Goal: Use online tool/utility: Use online tool/utility

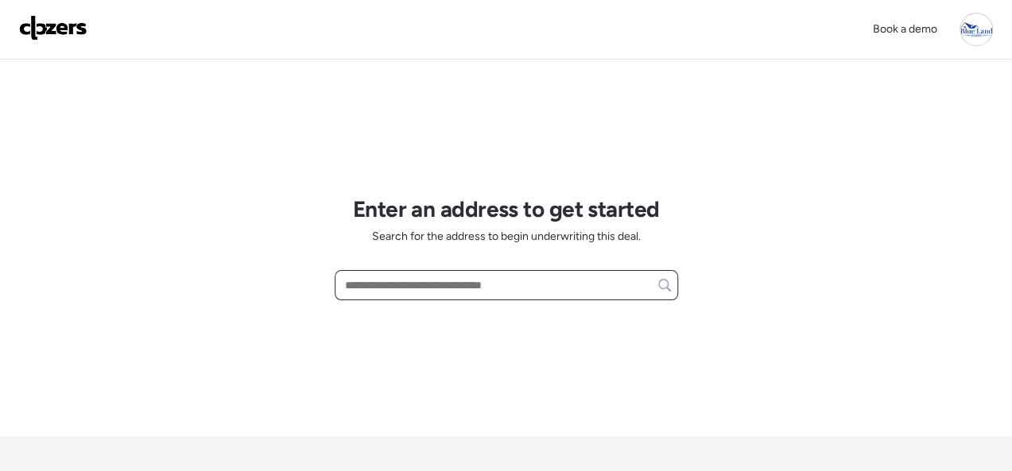
click at [409, 291] on input "text" at bounding box center [506, 285] width 329 height 22
paste input "**********"
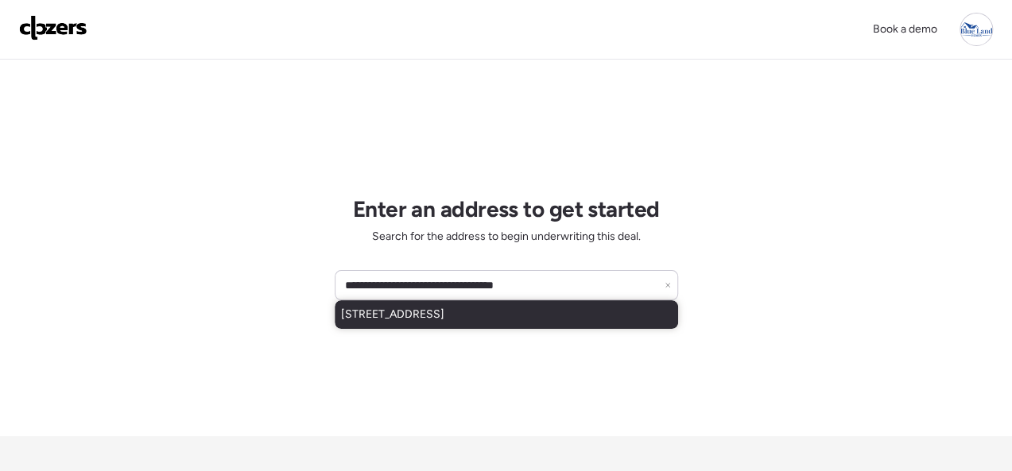
click at [417, 319] on span "2713 Lyndhurst Ave, Saint Louis, MO, 63114" at bounding box center [392, 315] width 103 height 16
type input "**********"
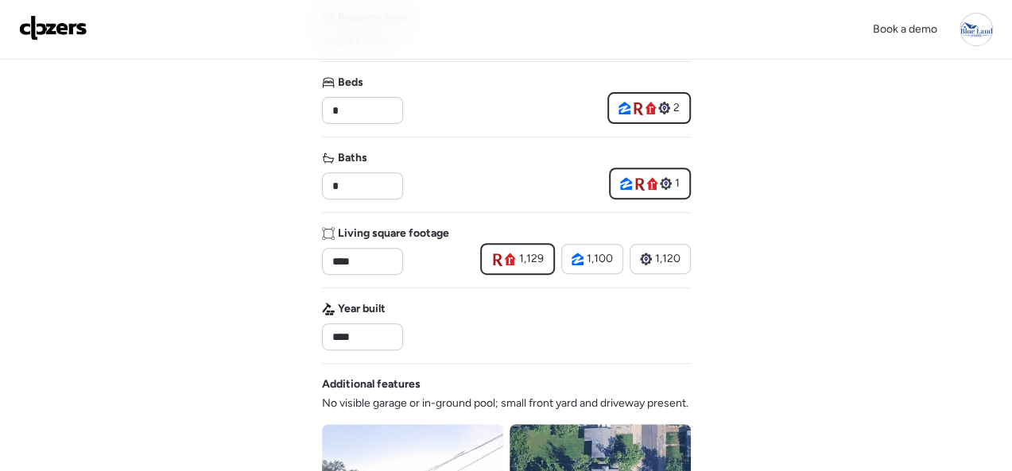
scroll to position [239, 0]
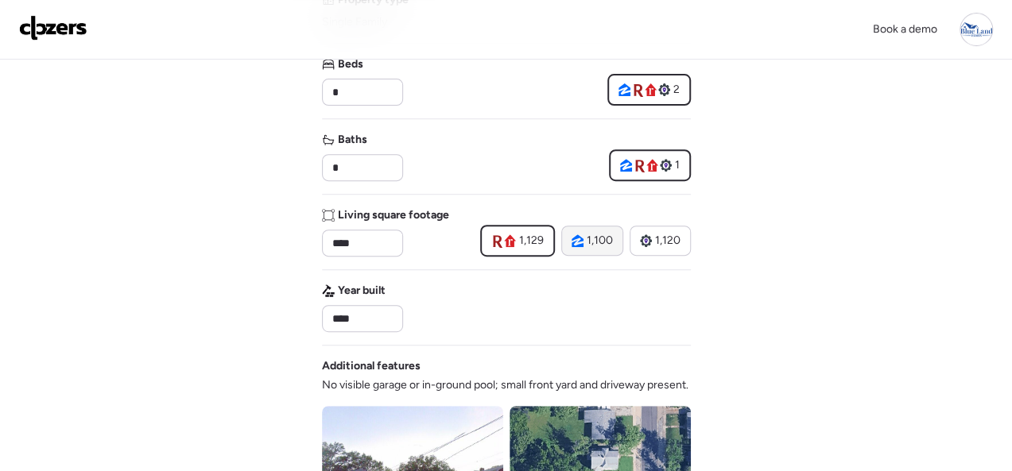
click at [587, 244] on span "1,100" at bounding box center [600, 241] width 26 height 16
type input "****"
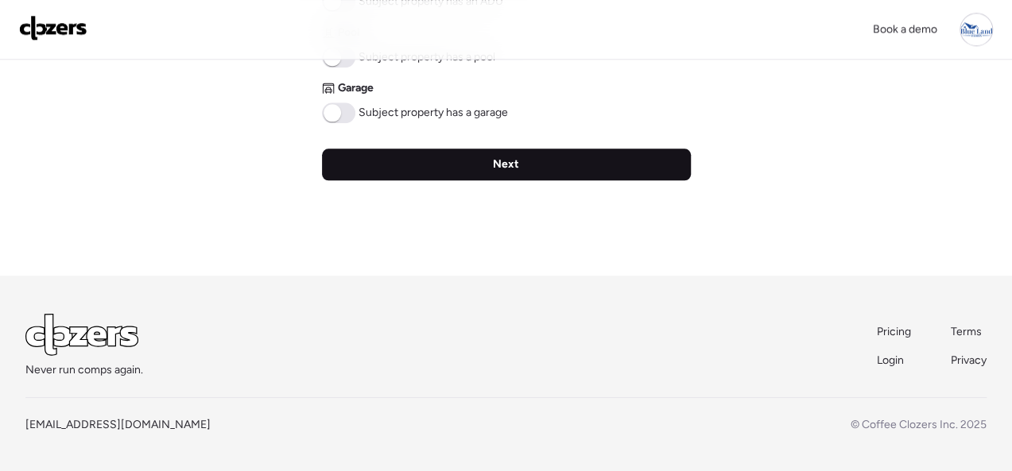
click at [497, 163] on span "Next" at bounding box center [506, 165] width 26 height 16
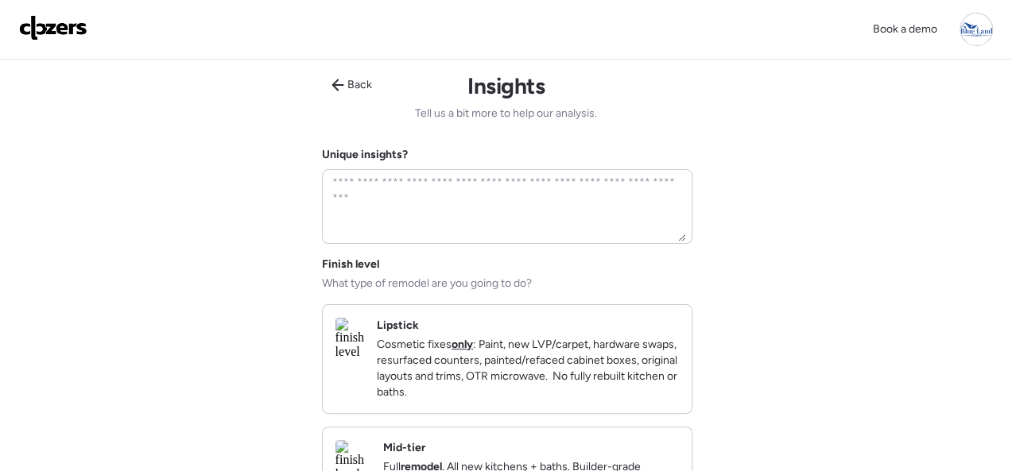
scroll to position [80, 0]
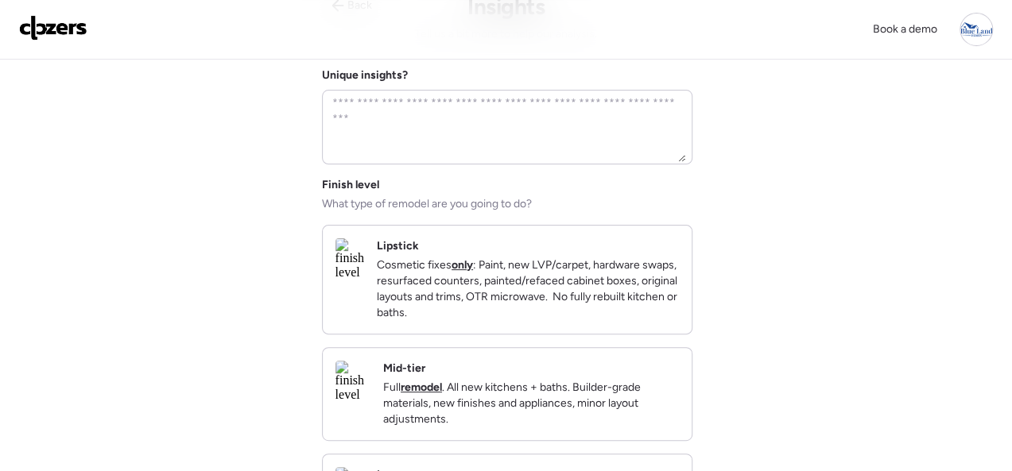
click at [641, 246] on div "Lipstick Cosmetic fixes only : Paint, new LVP/carpet, hardware swaps, resurface…" at bounding box center [528, 280] width 302 height 83
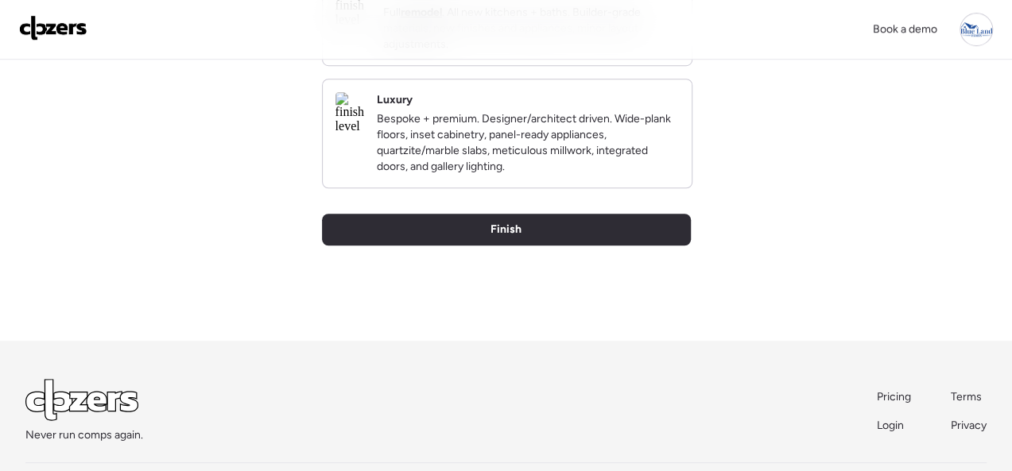
scroll to position [477, 0]
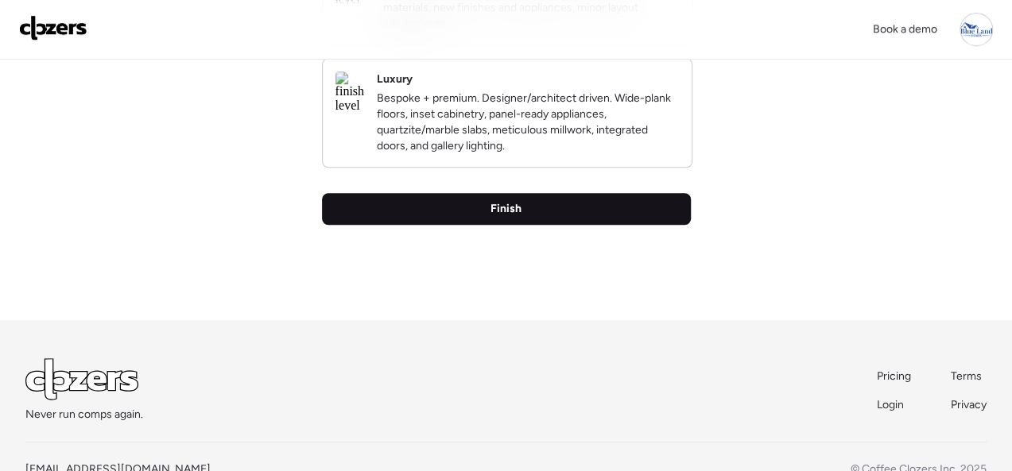
click at [502, 217] on span "Finish" at bounding box center [506, 209] width 31 height 16
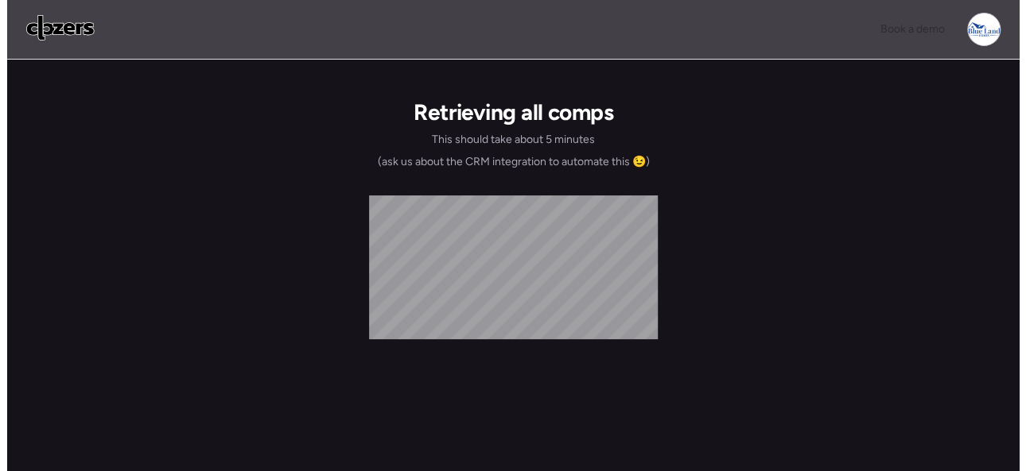
scroll to position [0, 0]
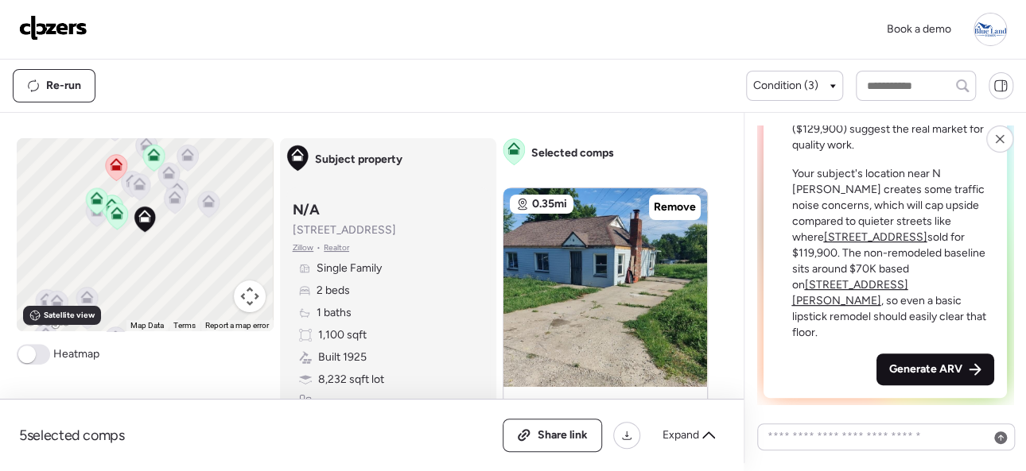
click at [914, 369] on span "Generate ARV" at bounding box center [925, 370] width 73 height 16
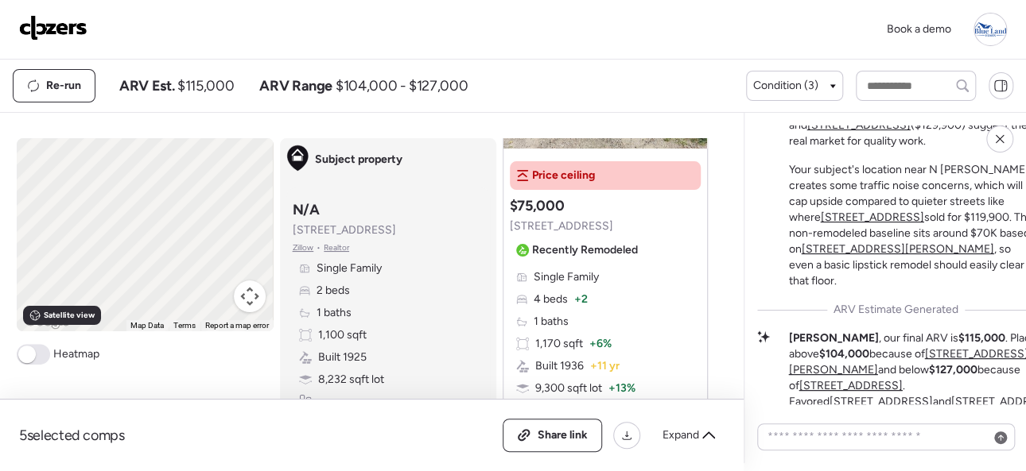
scroll to position [-409, 0]
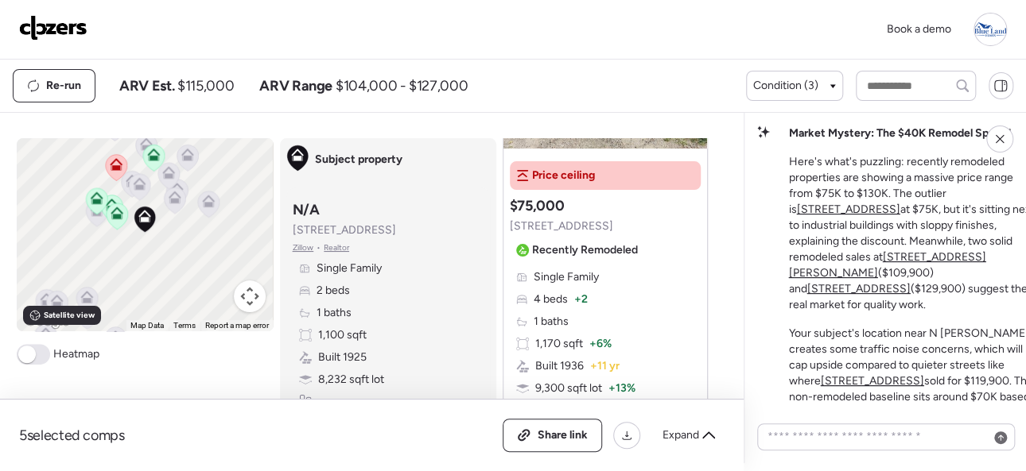
click at [47, 18] on img at bounding box center [53, 27] width 68 height 25
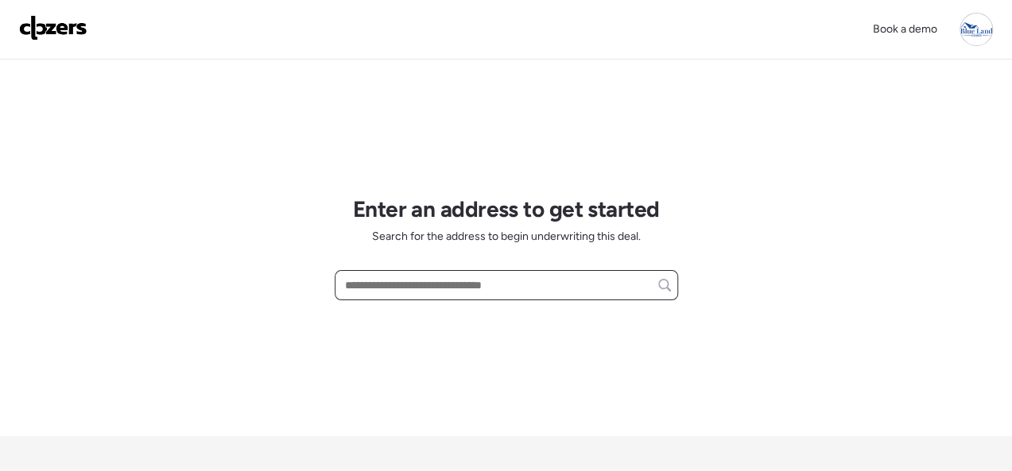
click at [398, 285] on input "text" at bounding box center [506, 285] width 329 height 22
paste input "**********"
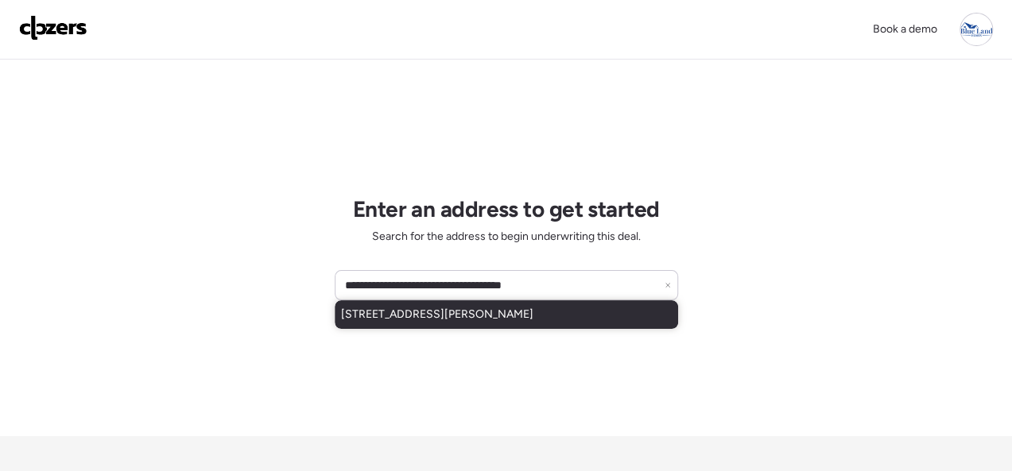
click at [380, 313] on span "7025 Woodrow Ave, Saint Louis, MO, 63121" at bounding box center [437, 315] width 192 height 16
type input "**********"
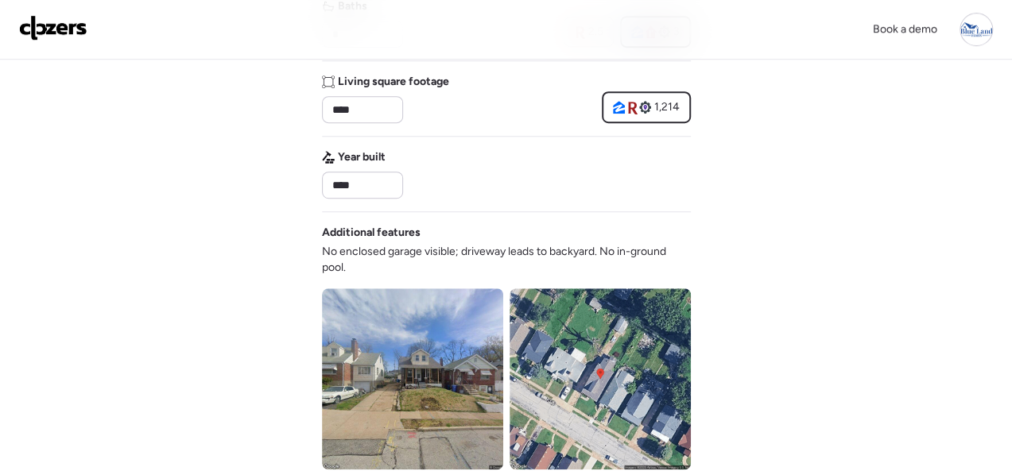
scroll to position [716, 0]
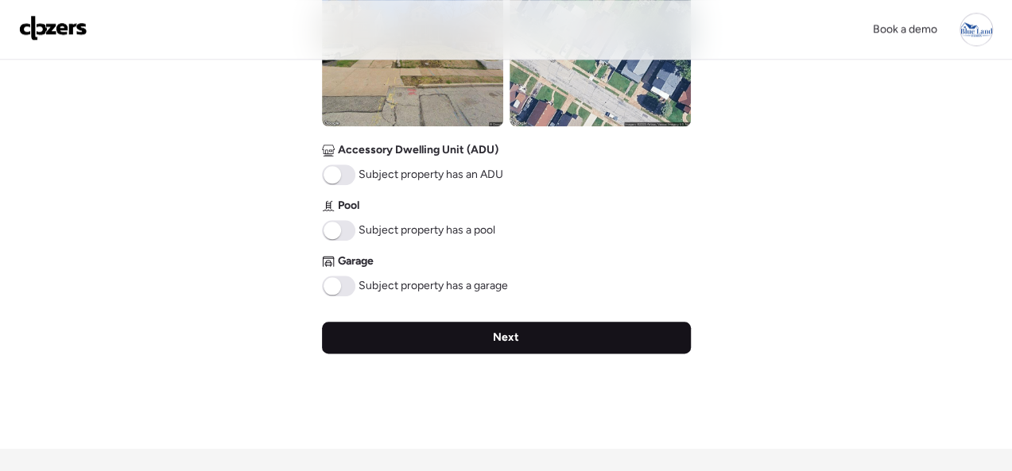
click at [498, 336] on span "Next" at bounding box center [506, 338] width 26 height 16
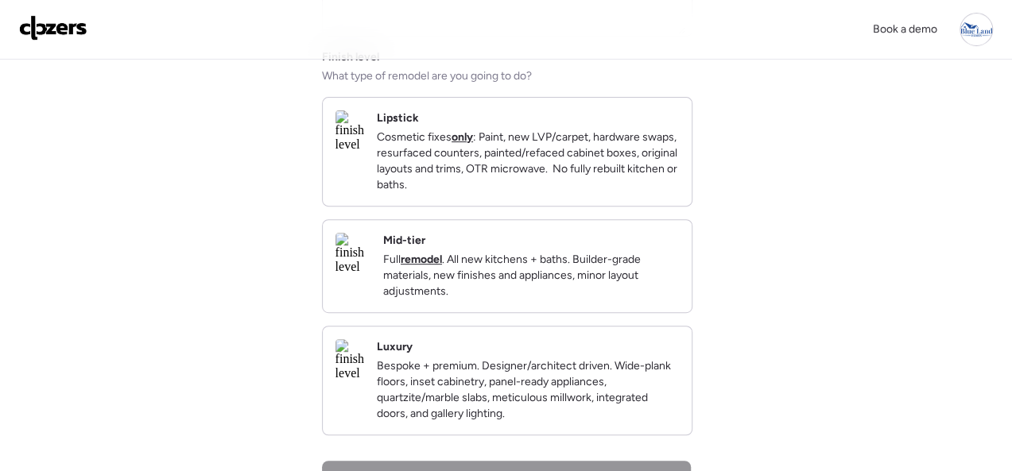
scroll to position [239, 0]
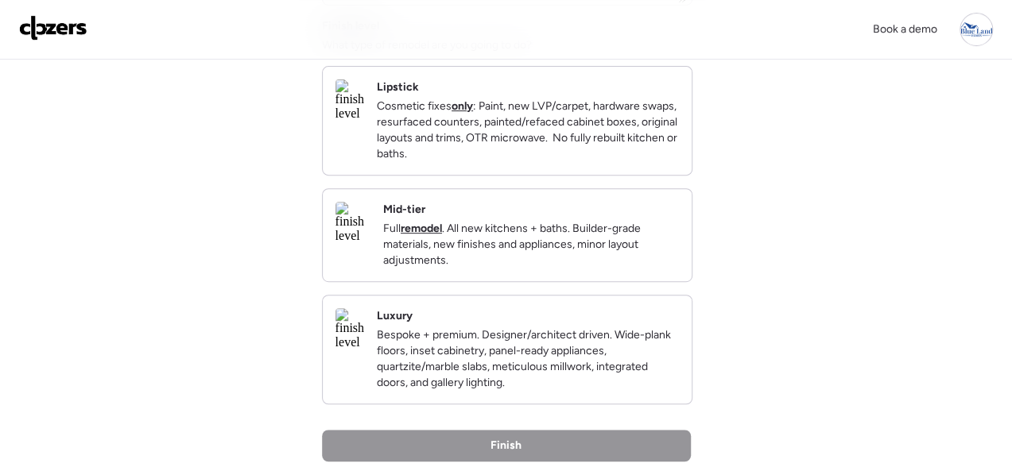
click at [585, 227] on div "Mid-tier Full remodel . All new kitchens + baths. Builder-grade materials, new …" at bounding box center [531, 235] width 296 height 67
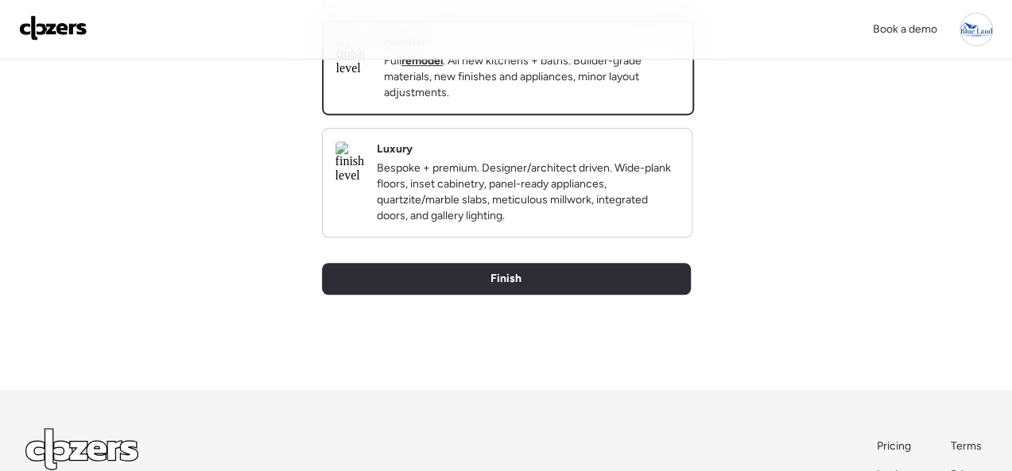
scroll to position [547, 0]
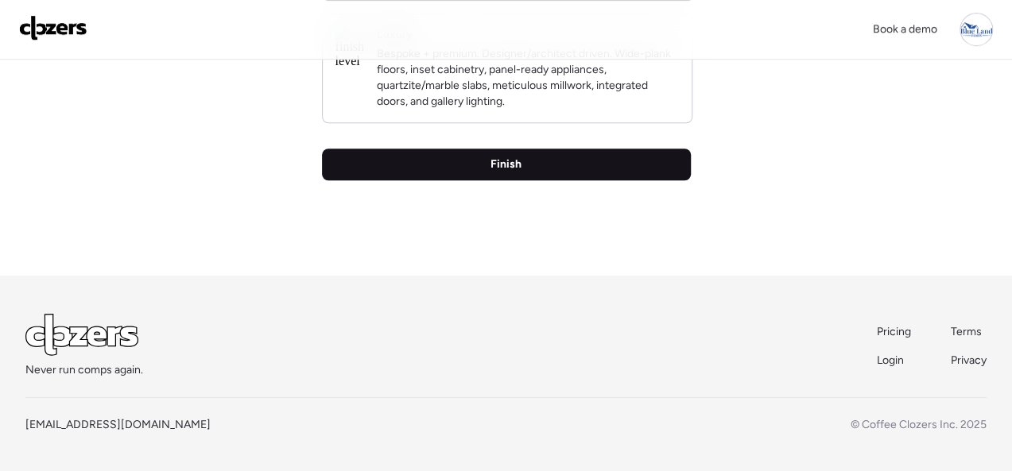
click at [506, 169] on span "Finish" at bounding box center [506, 165] width 31 height 16
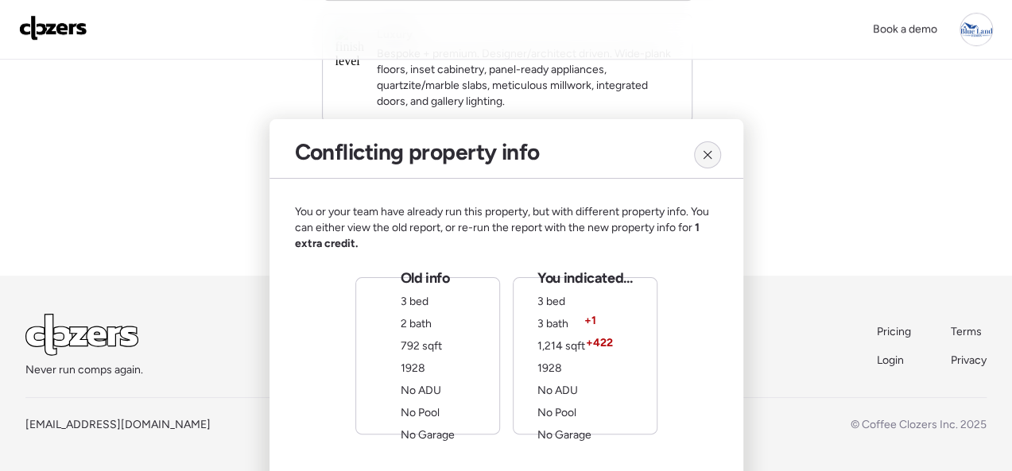
click at [704, 151] on icon at bounding box center [707, 154] width 7 height 7
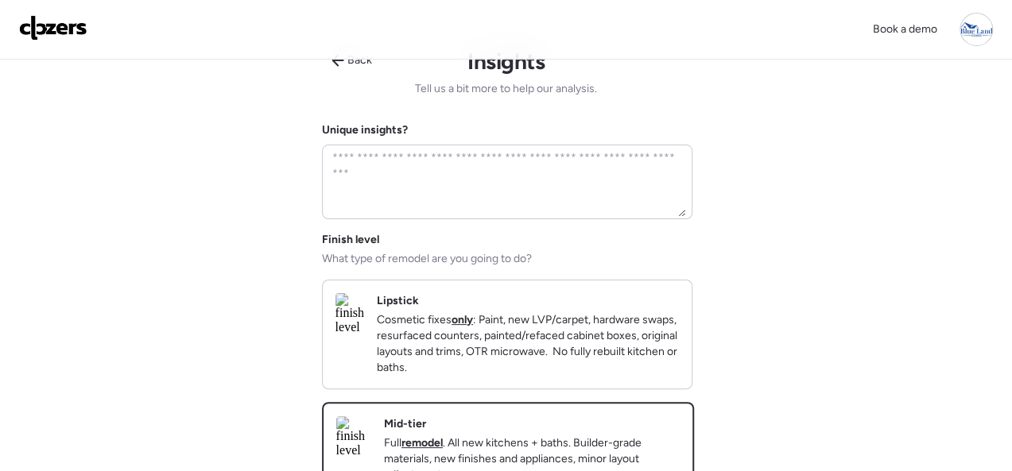
scroll to position [0, 0]
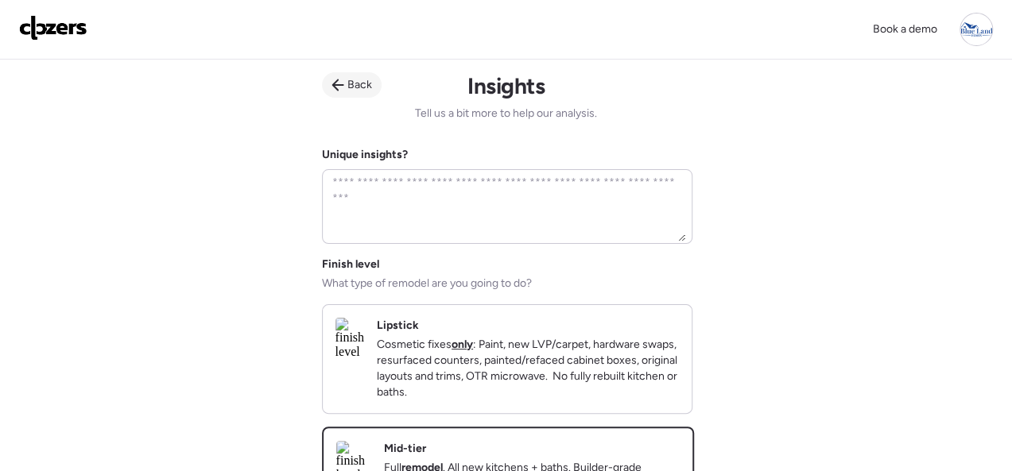
click at [351, 81] on span "Back" at bounding box center [359, 85] width 25 height 16
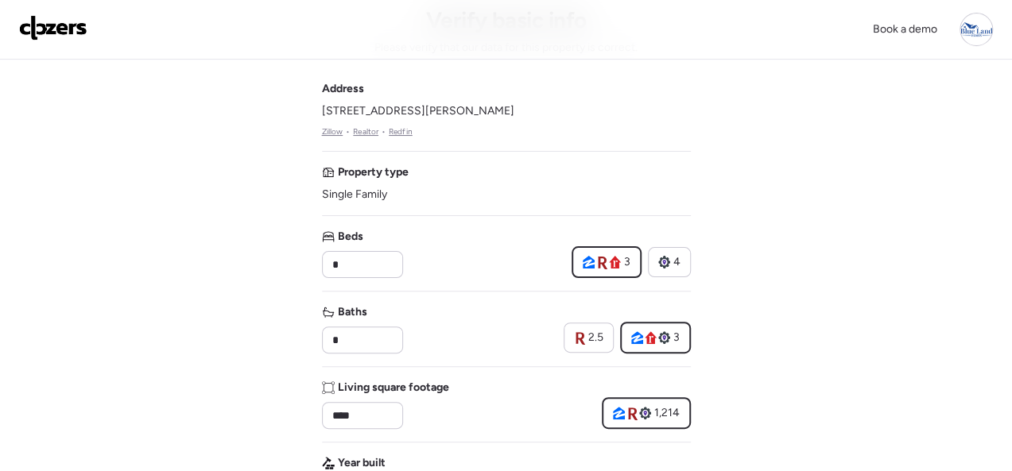
scroll to position [398, 0]
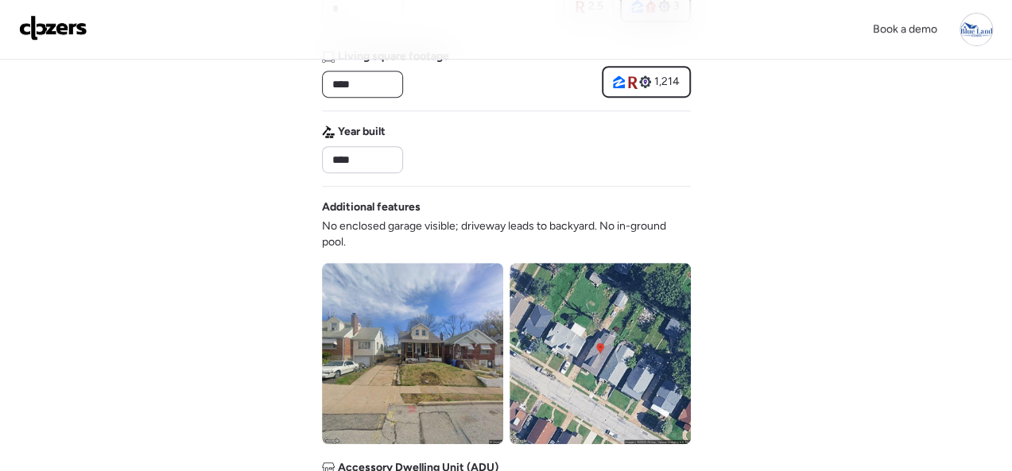
click at [379, 86] on input "****" at bounding box center [362, 84] width 67 height 22
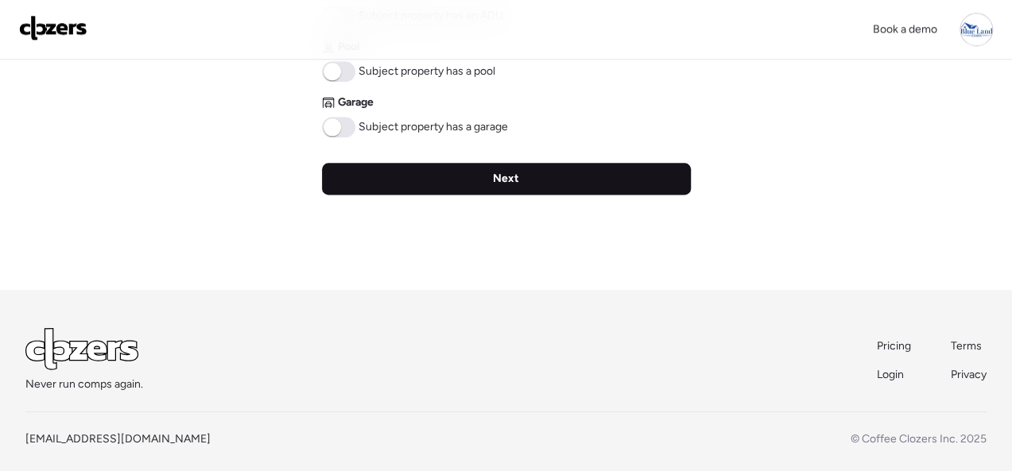
type input "***"
click at [495, 188] on div "Next" at bounding box center [506, 179] width 369 height 32
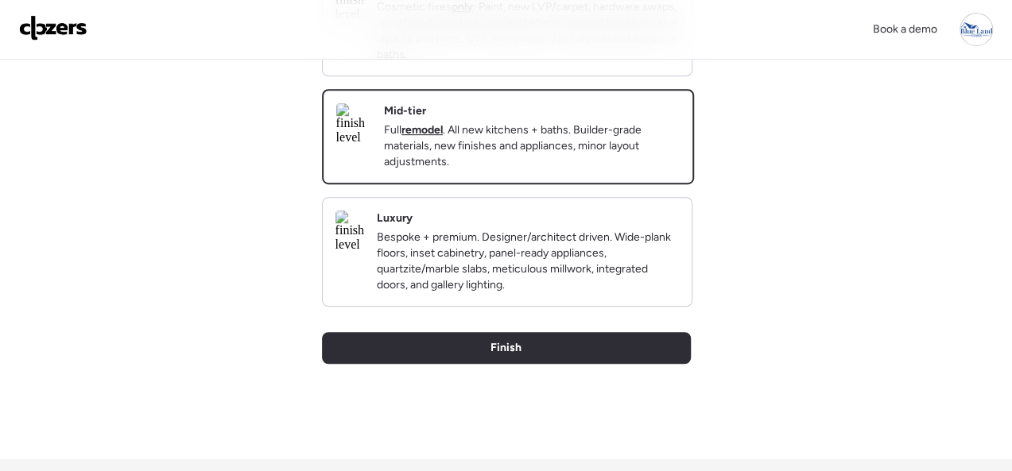
scroll to position [477, 0]
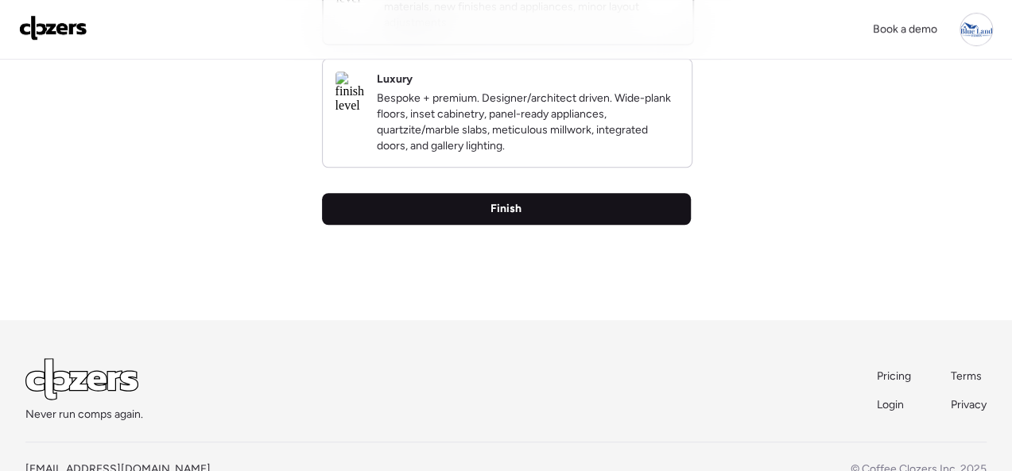
click at [491, 217] on span "Finish" at bounding box center [506, 209] width 31 height 16
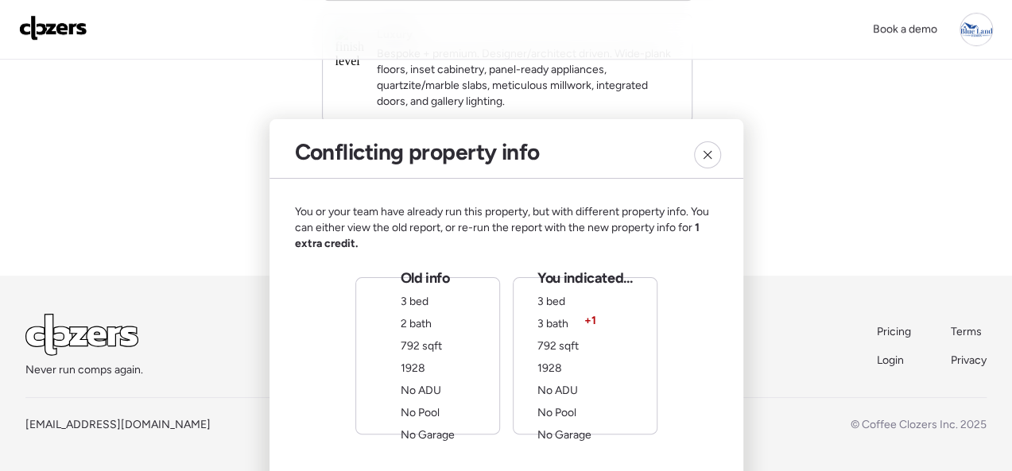
scroll to position [547, 0]
click at [701, 149] on icon at bounding box center [707, 155] width 13 height 13
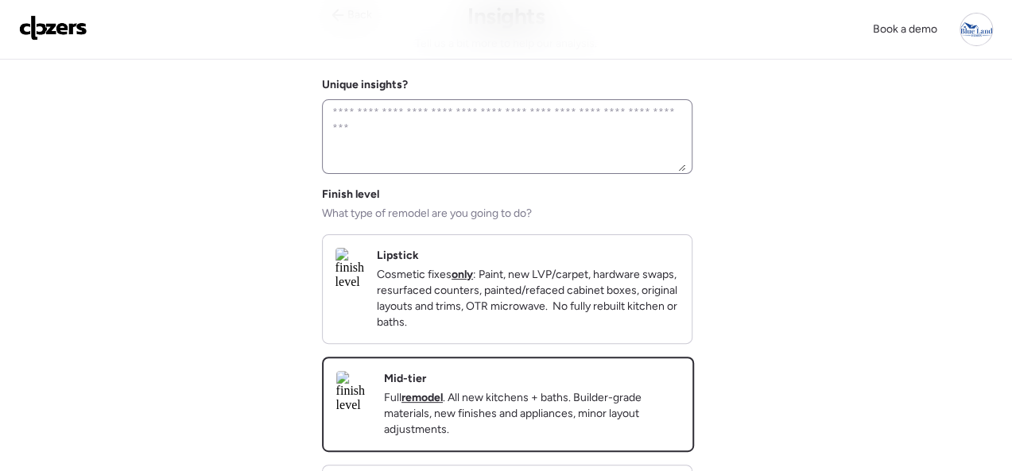
scroll to position [0, 0]
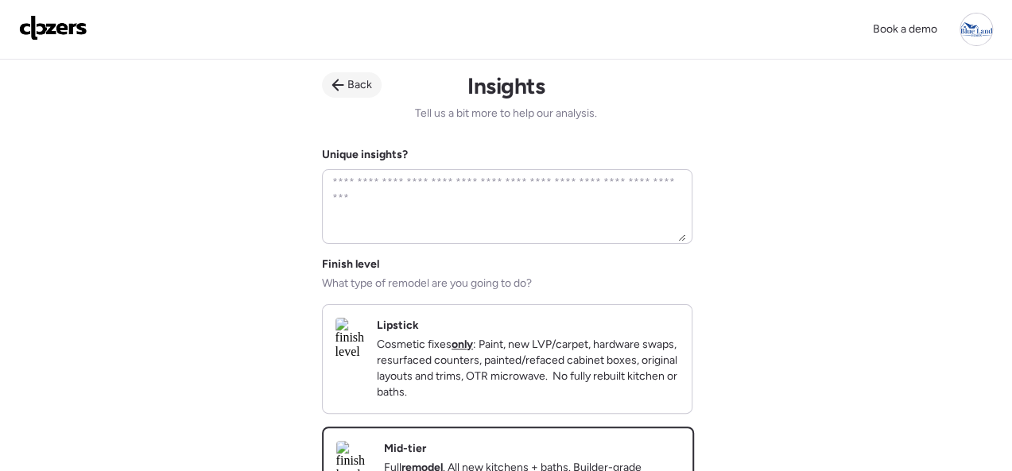
click at [343, 87] on icon at bounding box center [338, 85] width 13 height 13
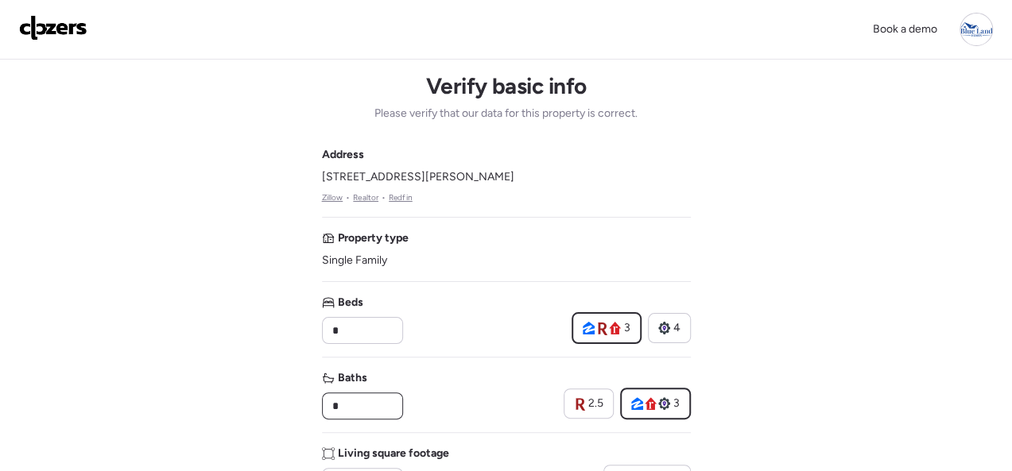
click at [378, 404] on input "*" at bounding box center [362, 406] width 67 height 22
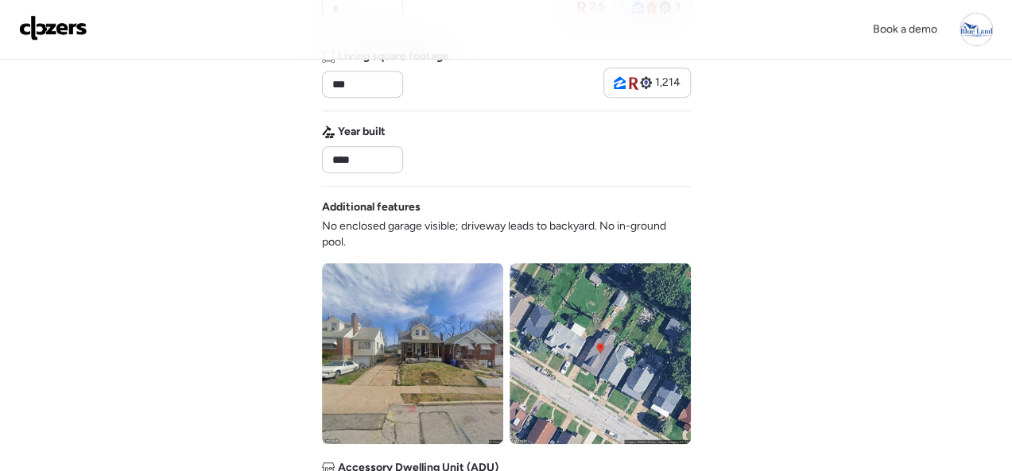
scroll to position [795, 0]
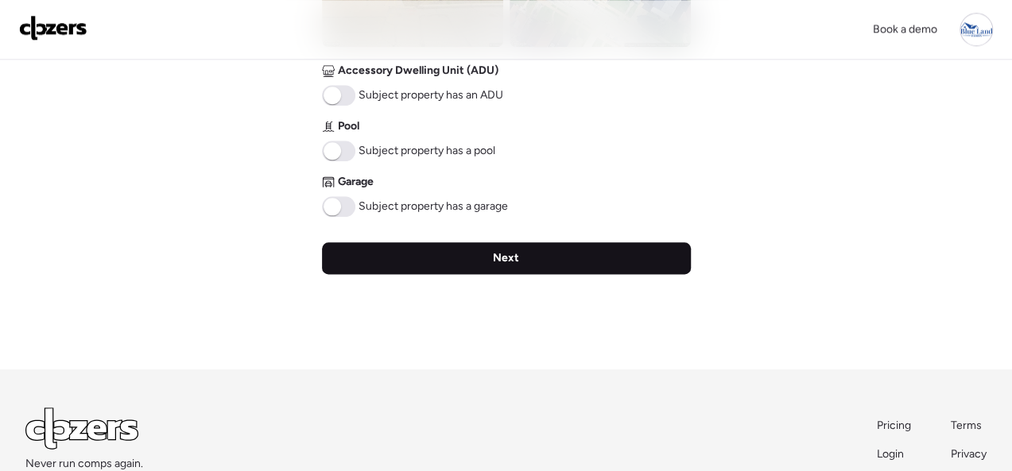
type input "*"
click at [505, 257] on span "Next" at bounding box center [506, 258] width 26 height 16
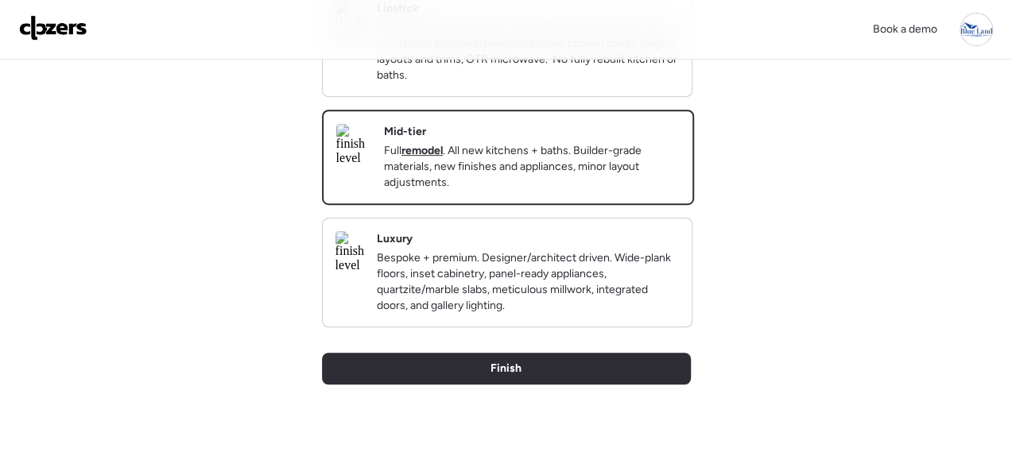
scroll to position [318, 0]
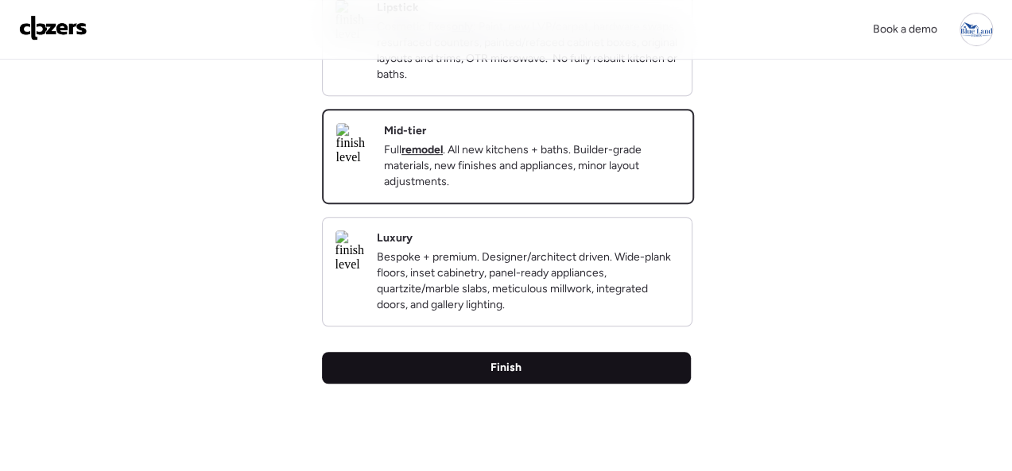
click at [530, 384] on div "Finish" at bounding box center [506, 368] width 369 height 32
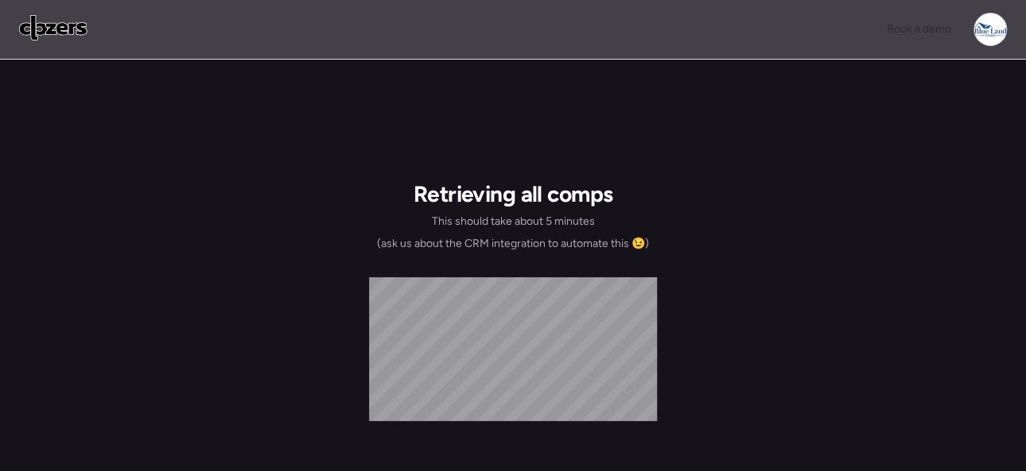
click at [56, 20] on img at bounding box center [53, 27] width 68 height 25
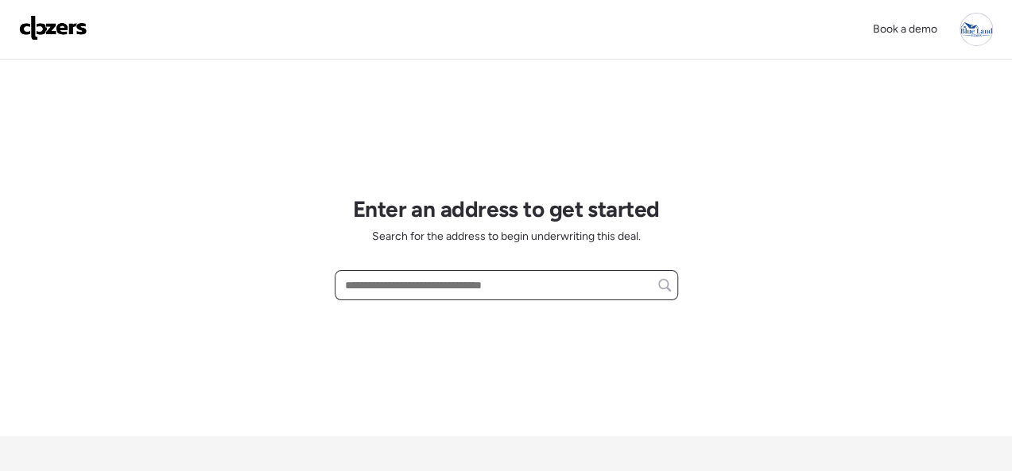
click at [389, 281] on input "text" at bounding box center [506, 285] width 329 height 22
paste input "**********"
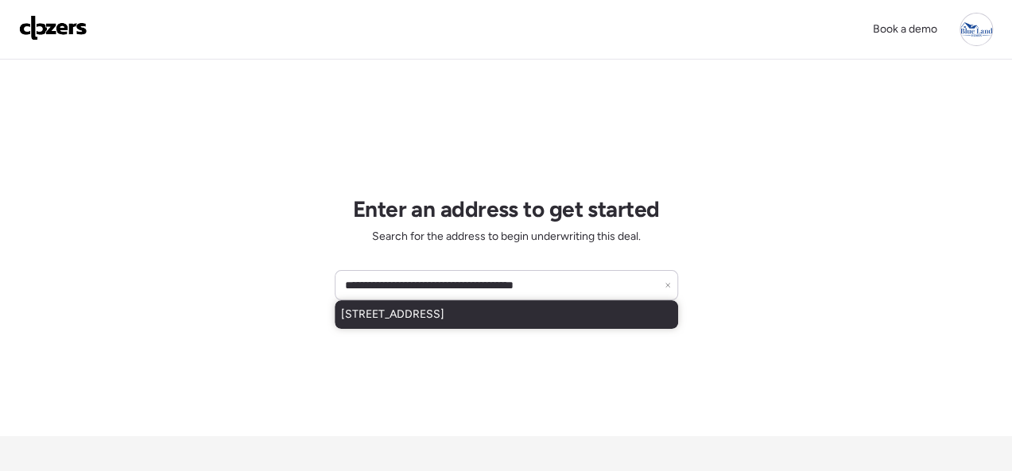
click at [386, 310] on span "[STREET_ADDRESS]" at bounding box center [392, 315] width 103 height 16
type input "**********"
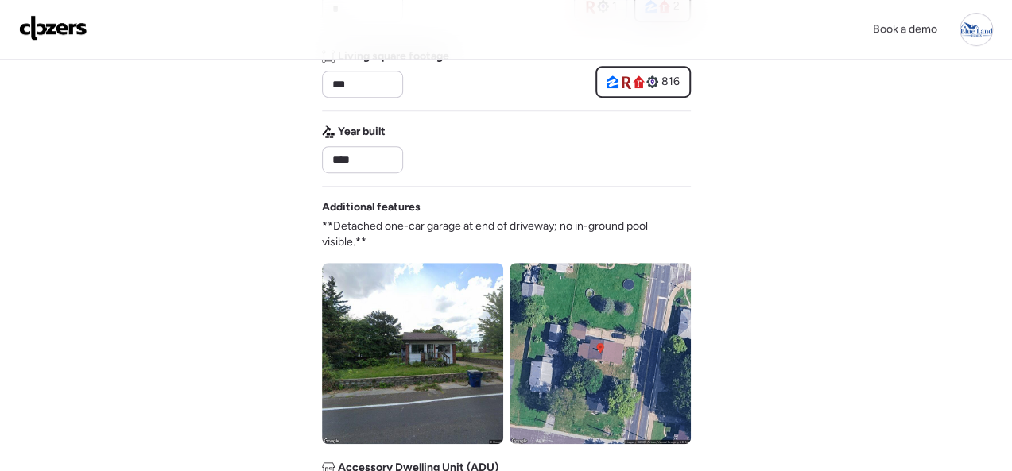
scroll to position [636, 0]
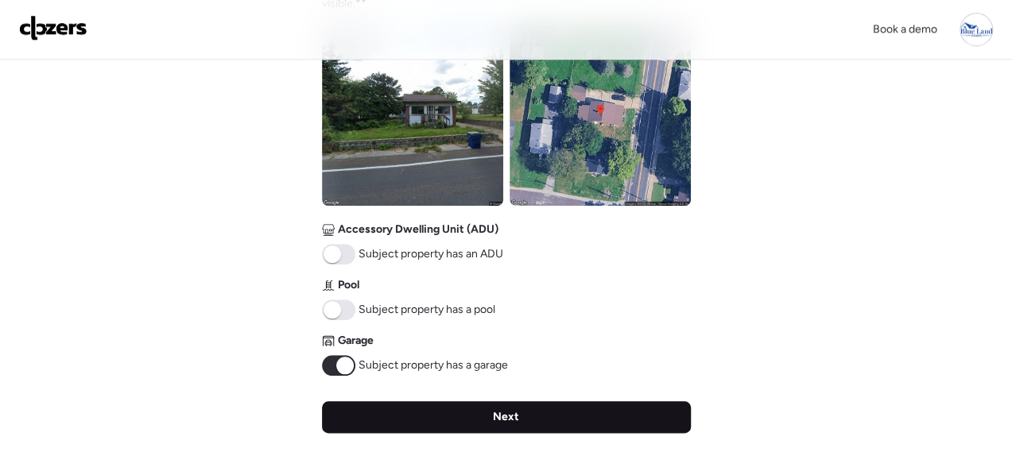
click at [508, 413] on span "Next" at bounding box center [506, 417] width 26 height 16
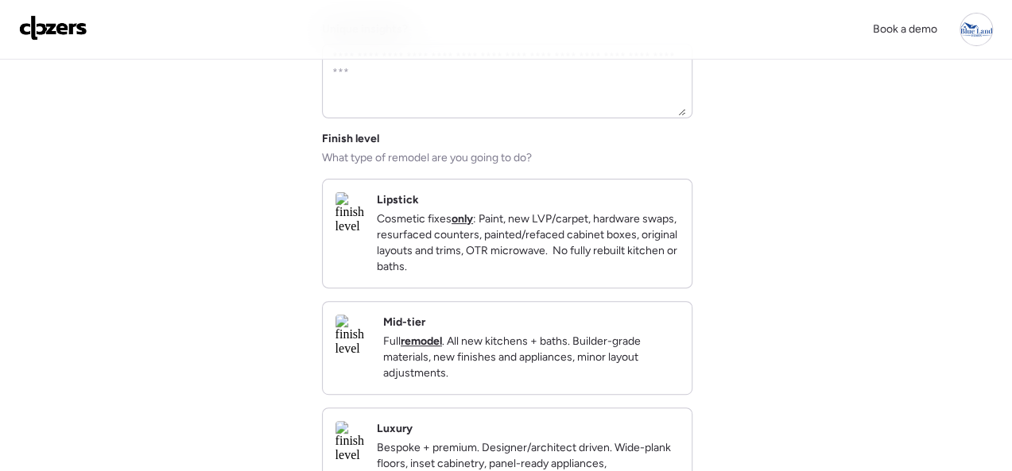
scroll to position [80, 0]
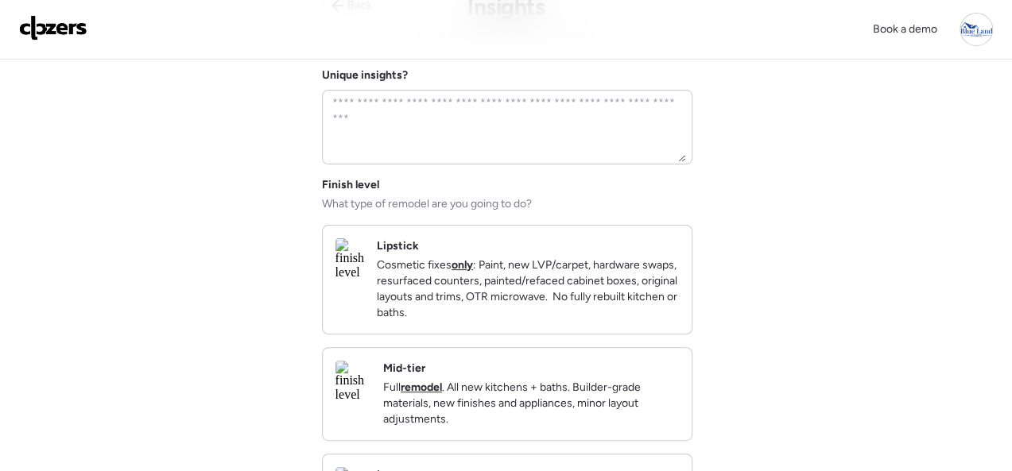
click at [576, 250] on div "Lipstick Cosmetic fixes only : Paint, new LVP/carpet, hardware swaps, resurface…" at bounding box center [528, 280] width 302 height 83
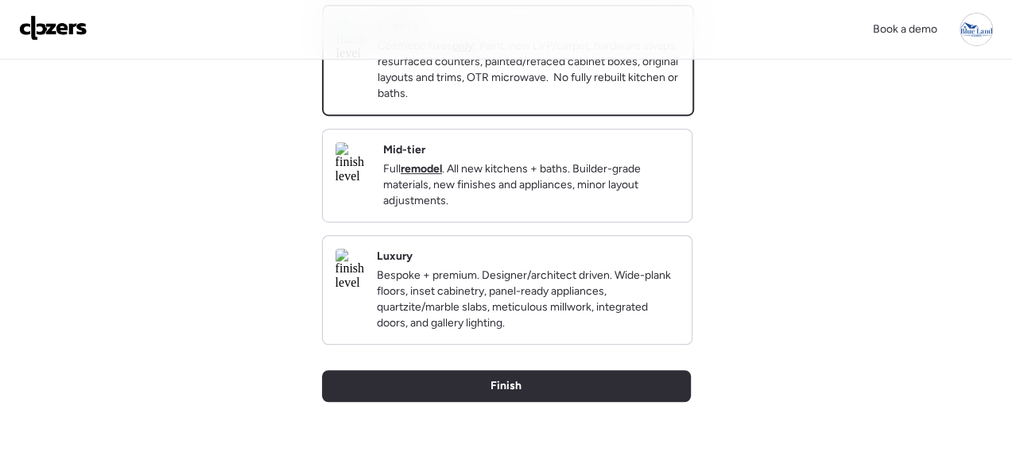
scroll to position [477, 0]
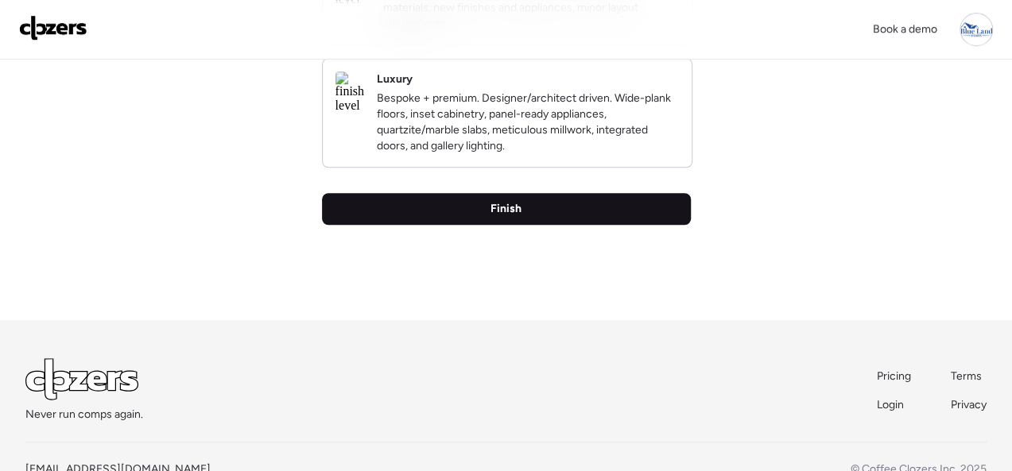
click at [498, 217] on span "Finish" at bounding box center [506, 209] width 31 height 16
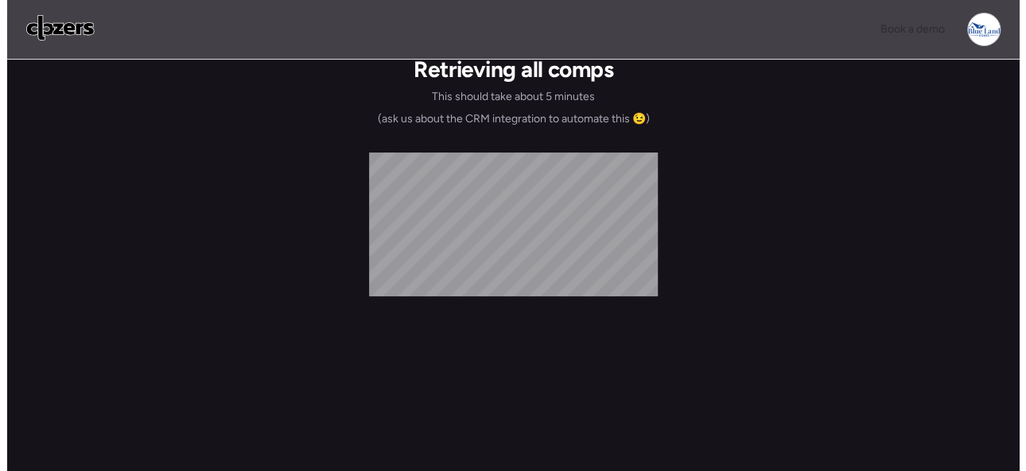
scroll to position [0, 0]
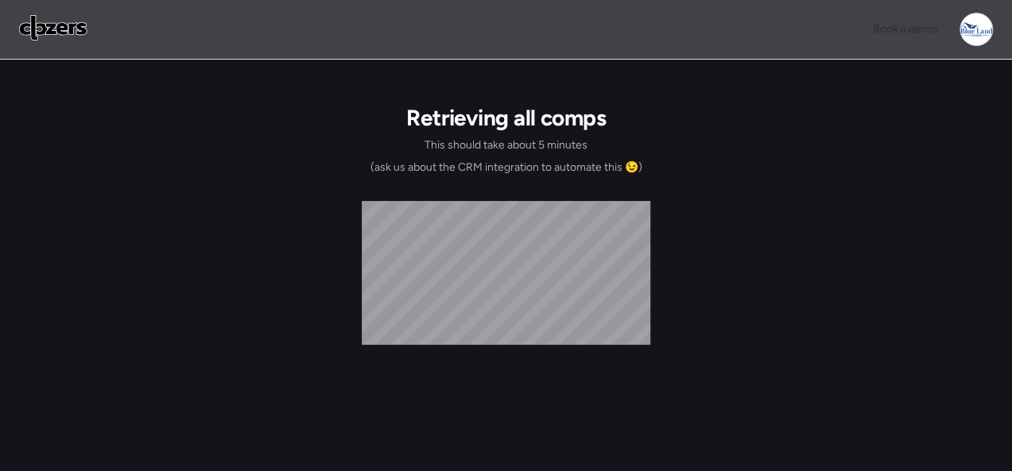
click at [169, 79] on div "Book a demo Retrieving all comps This should take about 5 minutes (ask us about…" at bounding box center [506, 272] width 1012 height 545
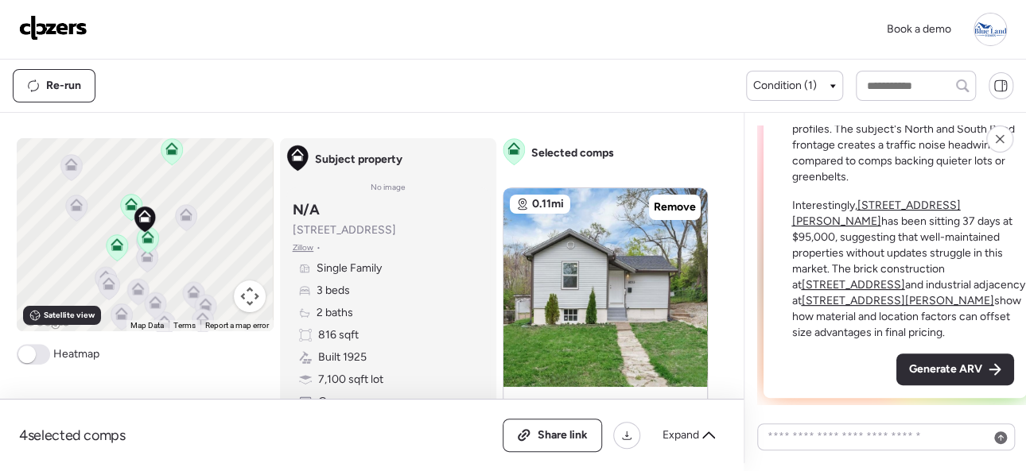
click at [937, 374] on span "Generate ARV" at bounding box center [945, 370] width 73 height 16
